Goal: Transaction & Acquisition: Purchase product/service

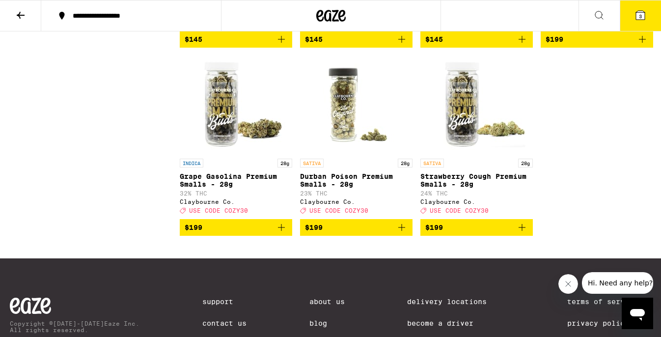
scroll to position [2498, 0]
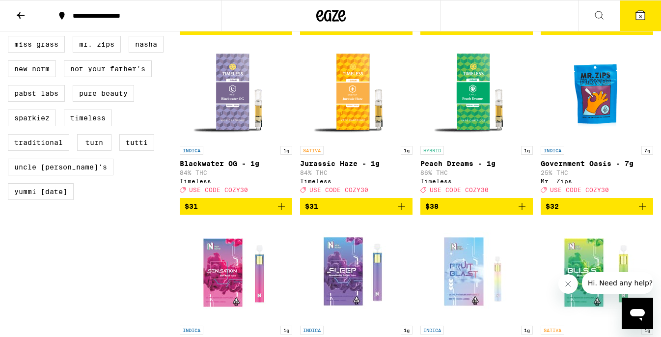
scroll to position [853, 0]
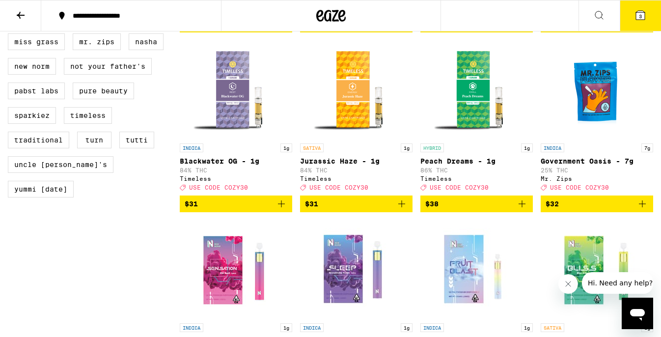
click at [601, 210] on span "$32" at bounding box center [597, 204] width 103 height 12
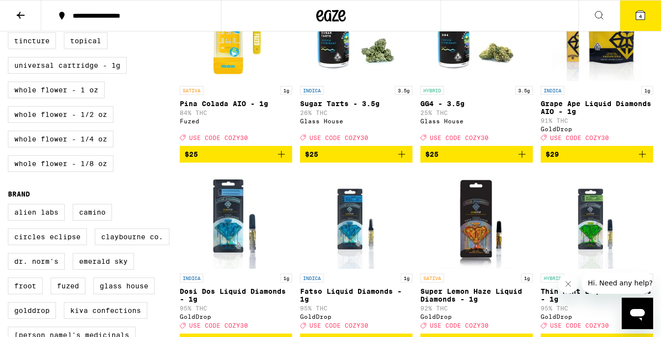
scroll to position [414, 0]
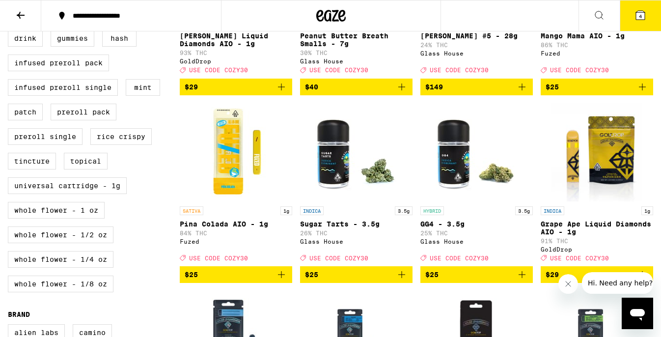
click at [281, 278] on icon "Add to bag" at bounding box center [281, 274] width 7 height 7
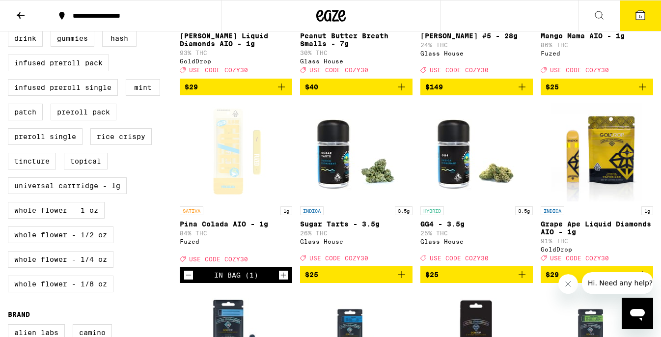
click at [639, 15] on span "5" at bounding box center [640, 16] width 3 height 6
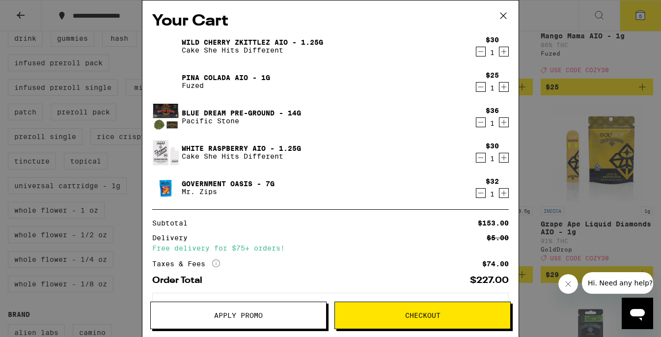
click at [480, 120] on icon "Decrement" at bounding box center [480, 122] width 9 height 12
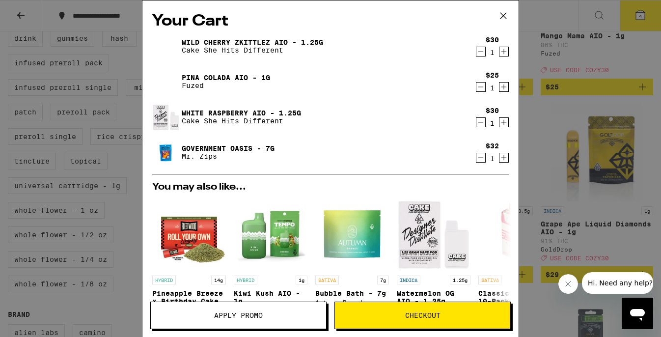
click at [479, 54] on icon "Decrement" at bounding box center [480, 52] width 9 height 12
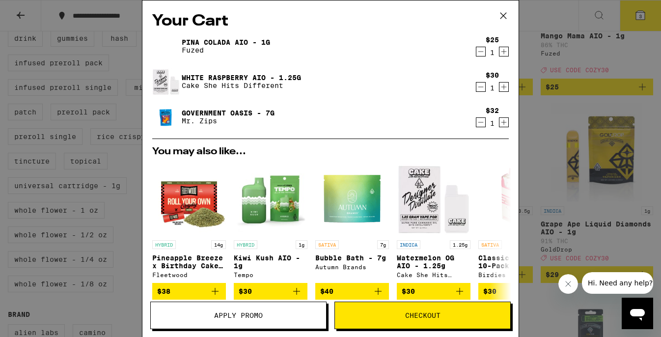
click at [246, 309] on button "Apply Promo" at bounding box center [238, 316] width 176 height 28
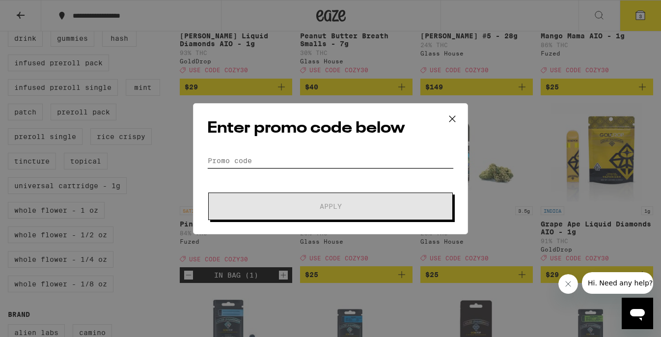
click at [282, 155] on input "Promo Code" at bounding box center [330, 160] width 247 height 15
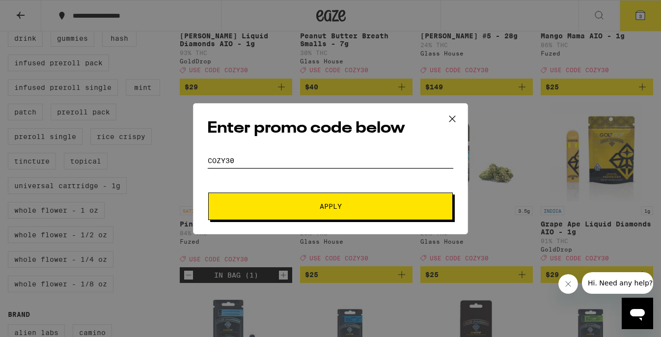
type input "cozy30"
click at [328, 203] on span "Apply" at bounding box center [331, 206] width 22 height 7
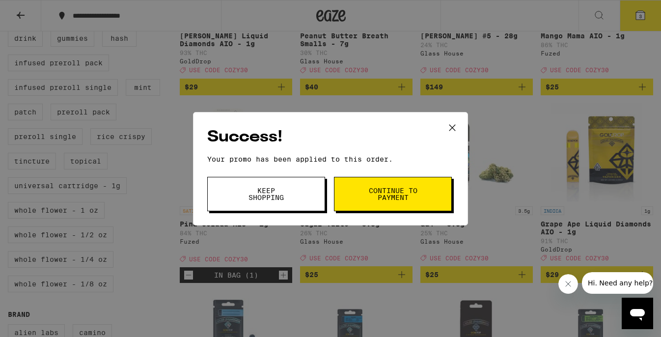
click at [289, 191] on span "Keep Shopping" at bounding box center [266, 194] width 50 height 14
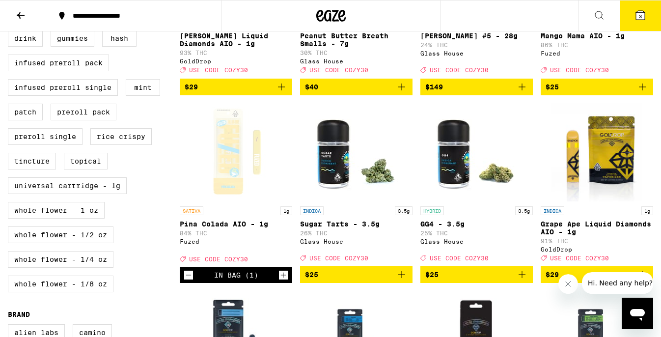
click at [643, 17] on icon at bounding box center [640, 15] width 9 height 9
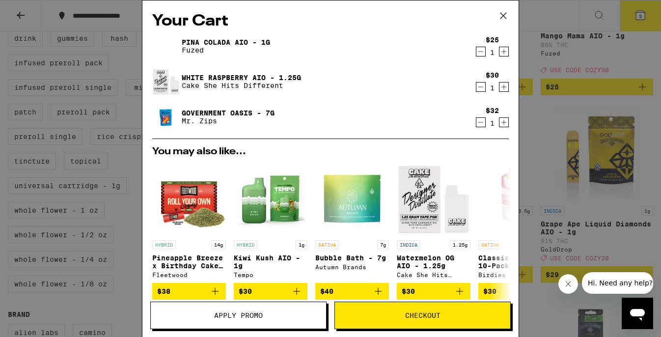
click at [503, 19] on icon at bounding box center [503, 15] width 15 height 15
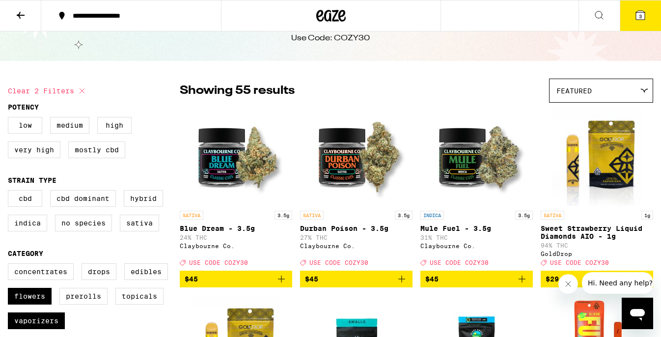
scroll to position [35, 0]
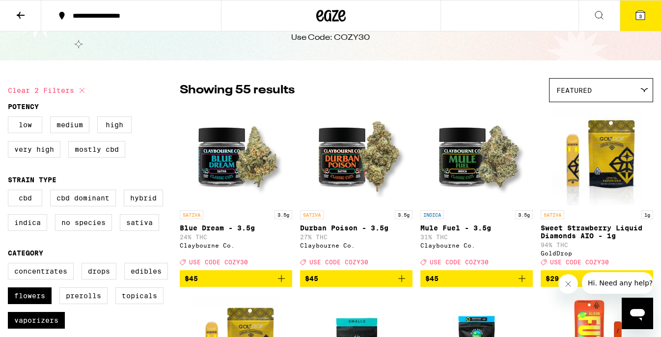
click at [641, 16] on span "3" at bounding box center [640, 16] width 3 height 6
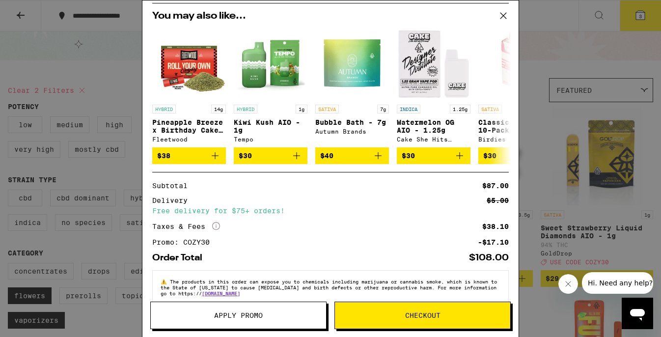
scroll to position [156, 0]
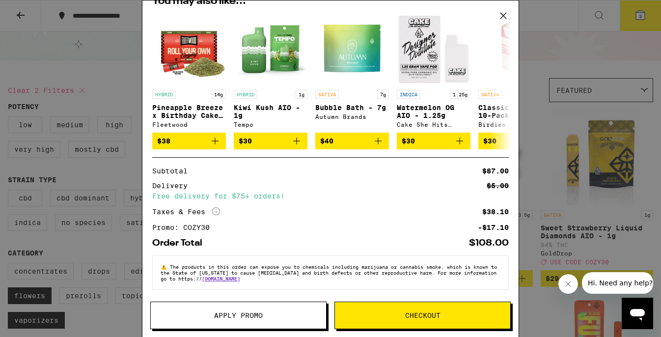
click at [553, 54] on div "Your Cart Pina Colada AIO - 1g Fuzed $25 1 White Raspberry AIO - 1.25g Cake She…" at bounding box center [330, 168] width 661 height 337
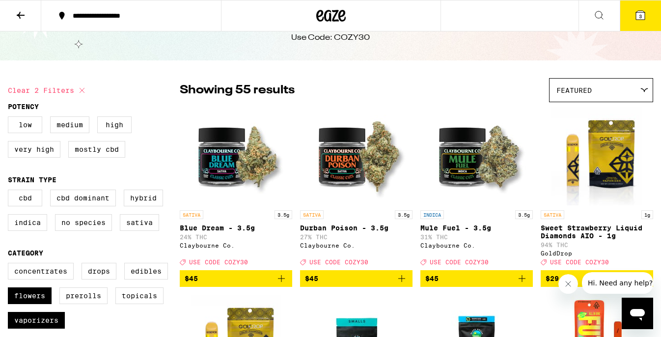
click at [340, 11] on icon at bounding box center [341, 16] width 7 height 12
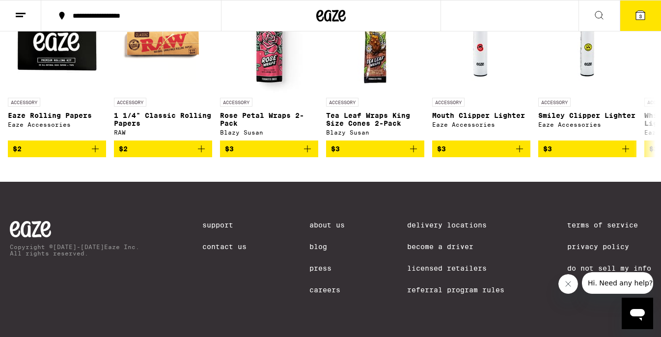
scroll to position [4291, 0]
click at [643, 15] on icon at bounding box center [640, 15] width 9 height 9
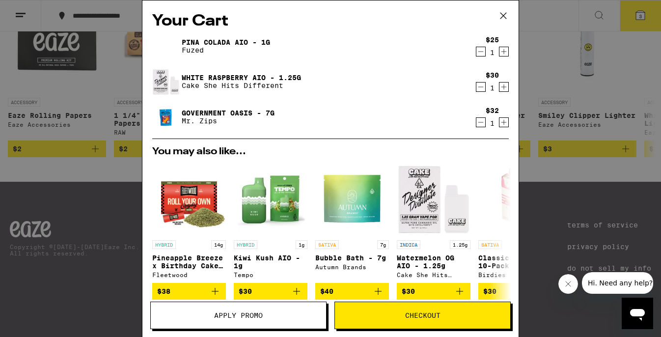
click at [416, 317] on span "Checkout" at bounding box center [422, 315] width 35 height 7
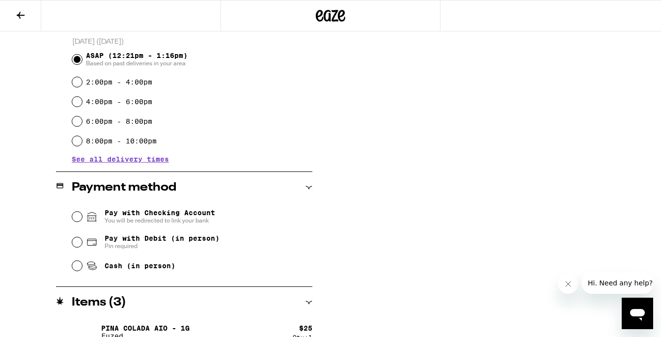
scroll to position [275, 0]
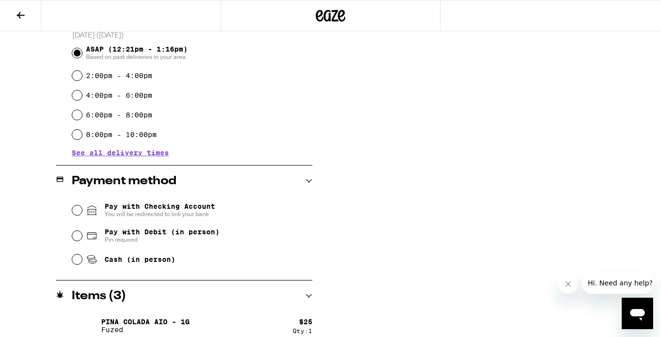
click at [161, 258] on span "Cash (in person)" at bounding box center [140, 259] width 71 height 8
click at [82, 258] on input "Cash (in person)" at bounding box center [77, 259] width 10 height 10
radio input "true"
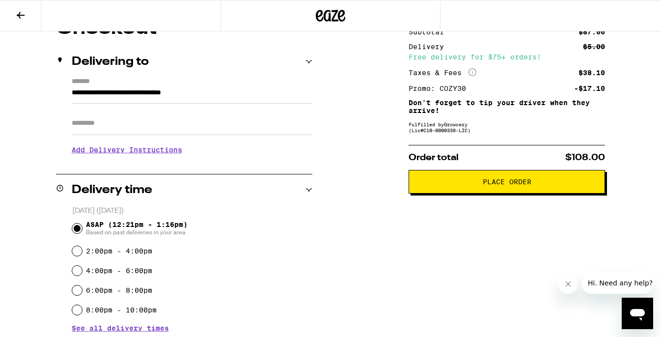
scroll to position [102, 0]
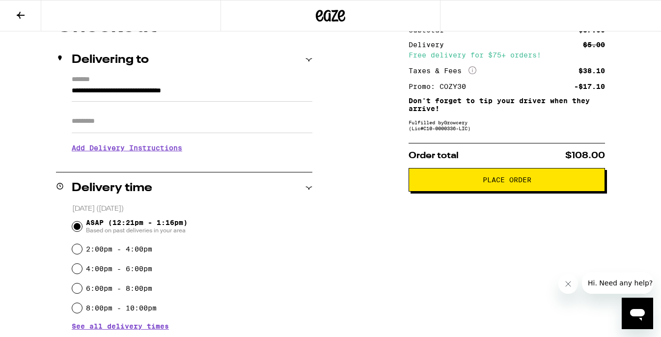
click at [502, 190] on button "Place Order" at bounding box center [507, 180] width 196 height 24
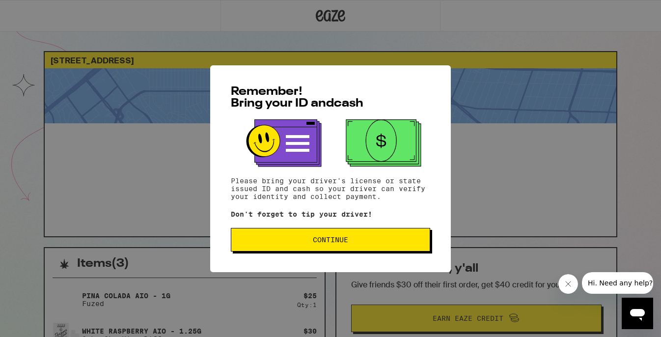
click at [362, 243] on span "Continue" at bounding box center [330, 239] width 183 height 7
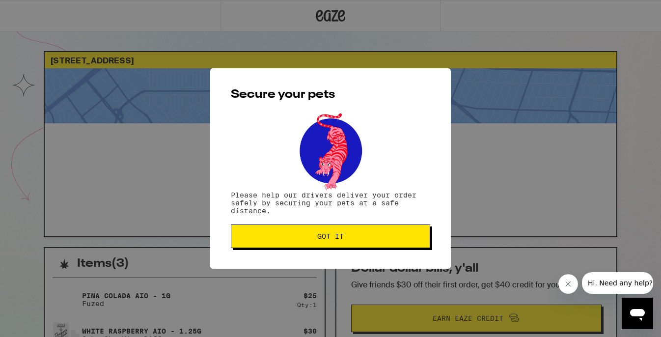
click at [360, 245] on button "Got it" at bounding box center [330, 236] width 199 height 24
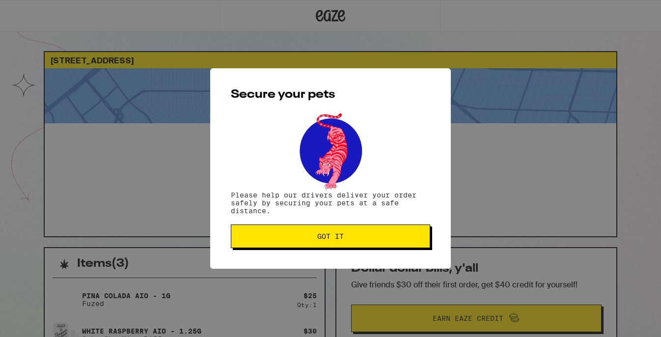
click at [317, 240] on span "Got it" at bounding box center [330, 236] width 27 height 7
